Goal: Task Accomplishment & Management: Use online tool/utility

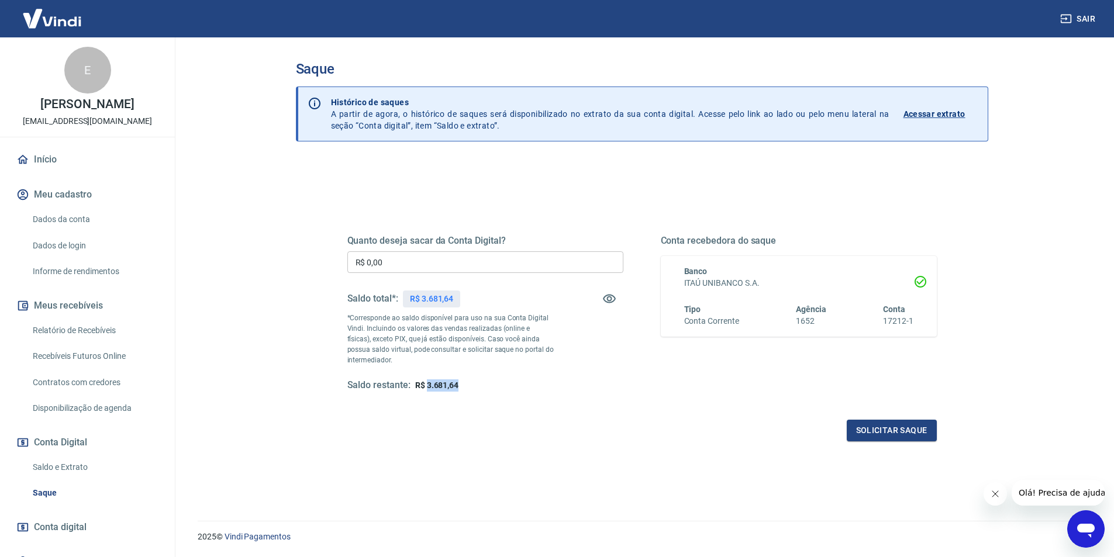
drag, startPoint x: 427, startPoint y: 384, endPoint x: 461, endPoint y: 384, distance: 33.9
click at [461, 384] on div "Saldo restante: R$ 3.681,64" at bounding box center [485, 385] width 276 height 12
copy span "3.681,64"
click at [374, 258] on input "R$ 0,00" at bounding box center [485, 262] width 276 height 22
drag, startPoint x: 353, startPoint y: 265, endPoint x: 417, endPoint y: 265, distance: 64.3
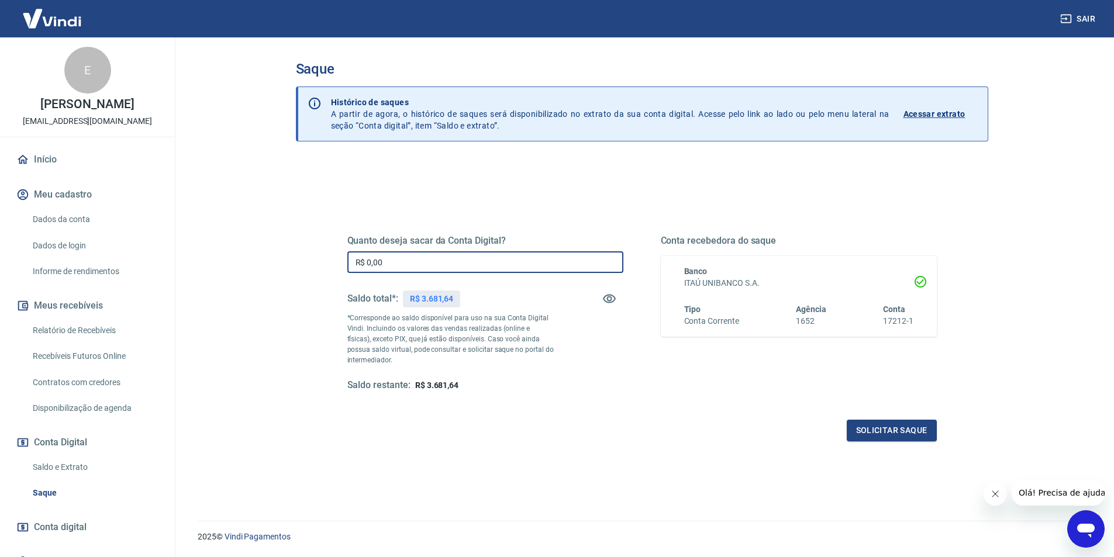
click at [417, 265] on input "R$ 0,00" at bounding box center [485, 262] width 276 height 22
paste input "3.681,64"
type input "R$ 3.681,64"
click at [884, 424] on button "Solicitar saque" at bounding box center [892, 431] width 90 height 22
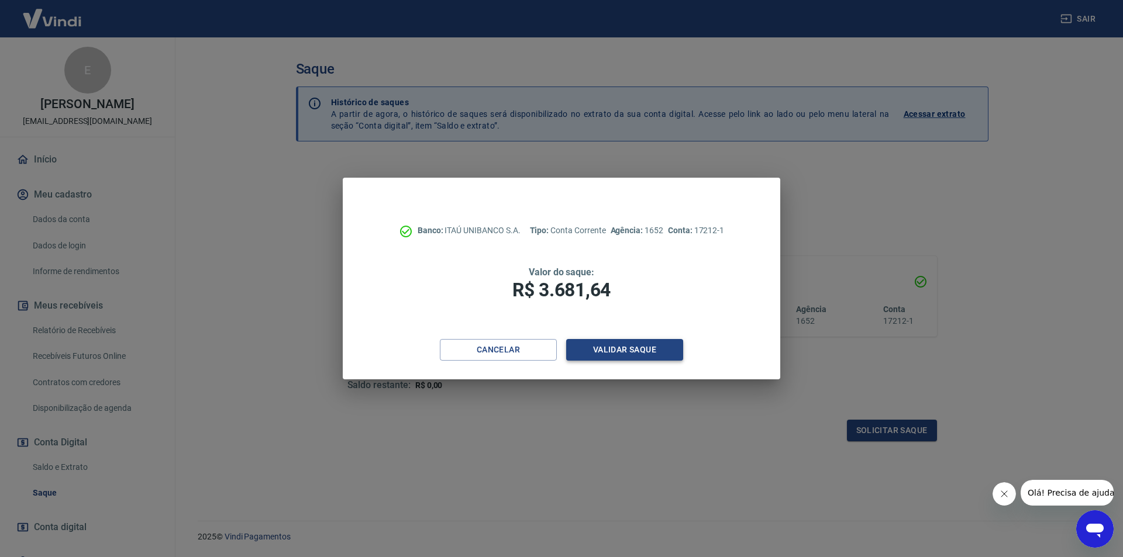
click at [606, 351] on button "Validar saque" at bounding box center [624, 350] width 117 height 22
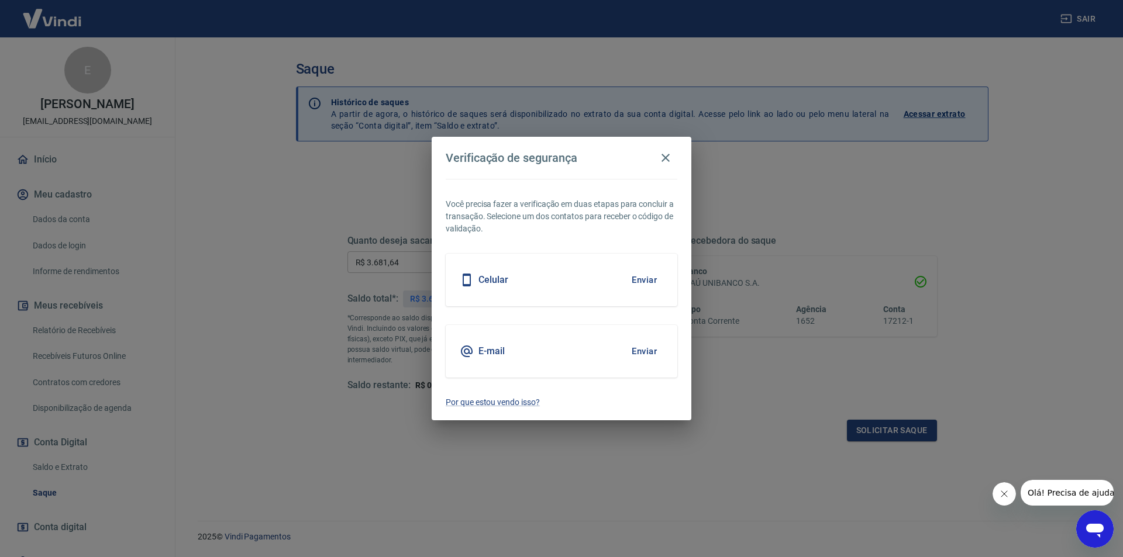
click at [648, 353] on button "Enviar" at bounding box center [644, 351] width 38 height 25
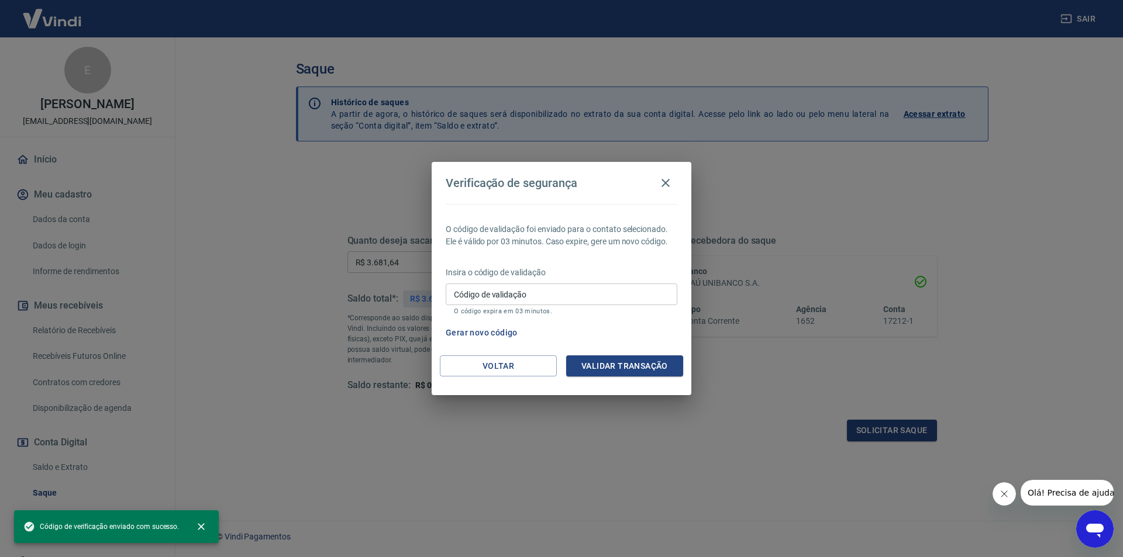
click at [474, 298] on input "Código de validação" at bounding box center [561, 295] width 232 height 22
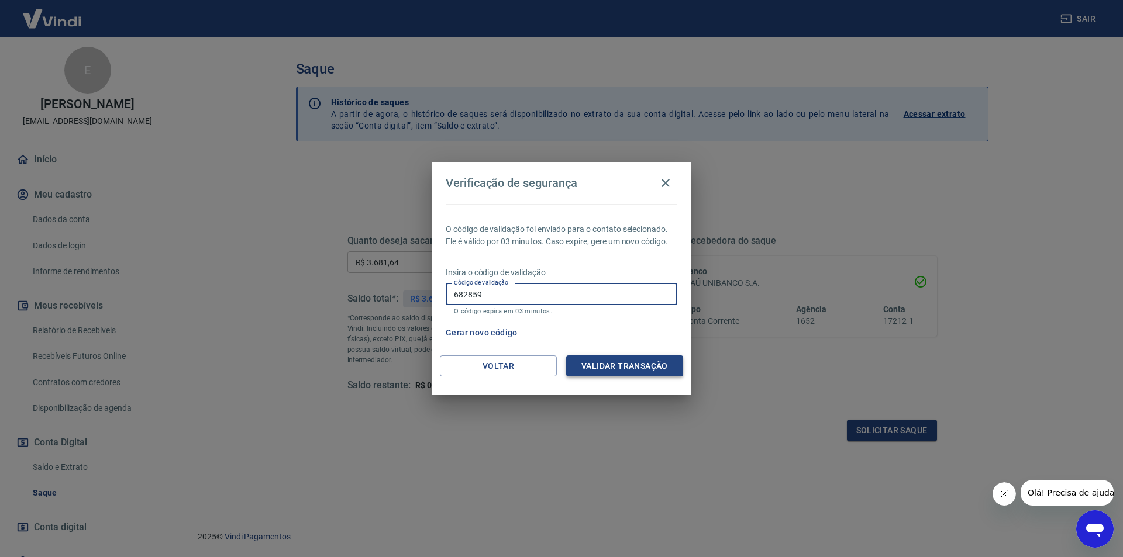
type input "682859"
click at [659, 367] on button "Validar transação" at bounding box center [624, 366] width 117 height 22
